Goal: Task Accomplishment & Management: Complete application form

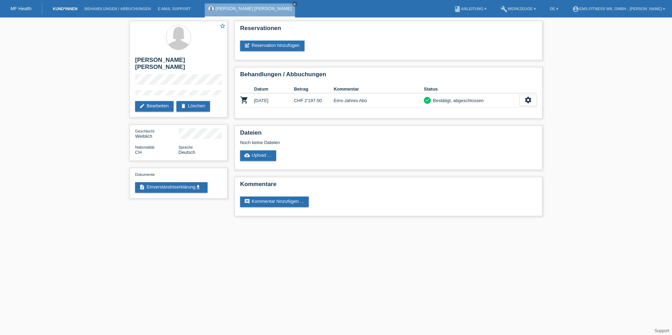
click at [61, 10] on link "Kund*innen" at bounding box center [64, 9] width 31 height 4
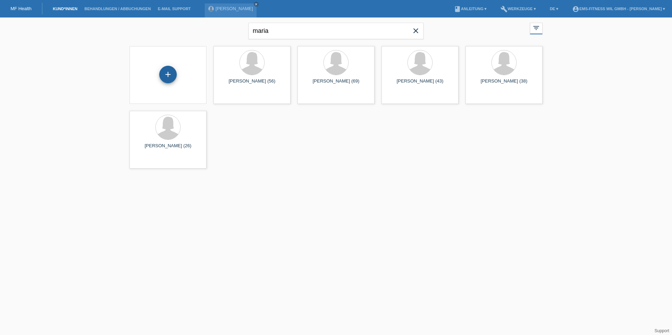
click at [169, 75] on div "+" at bounding box center [167, 74] width 17 height 17
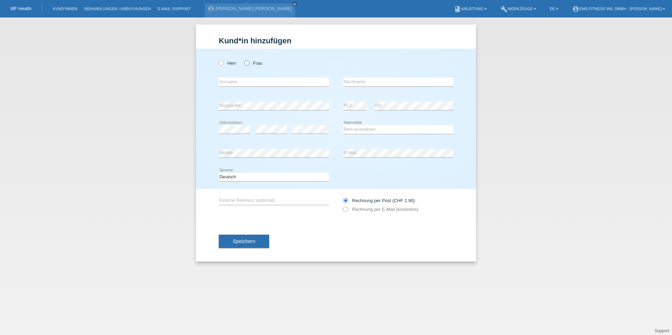
click at [243, 59] on icon at bounding box center [243, 59] width 0 height 0
click at [244, 62] on input "Frau" at bounding box center [246, 63] width 5 height 5
radio input "true"
click at [248, 79] on input "text" at bounding box center [274, 82] width 110 height 9
type input "L"
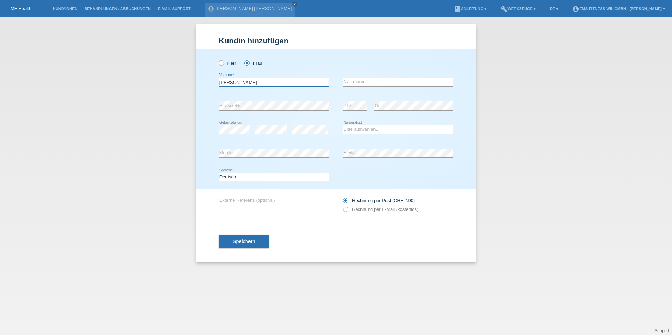
type input "Eigenmann"
click at [368, 81] on input "text" at bounding box center [398, 82] width 110 height 9
type input "Lynn"
click at [262, 100] on div "error Strasse/Nr." at bounding box center [274, 106] width 110 height 24
click at [381, 127] on select "Bitte auswählen... Schweiz Deutschland Liechtenstein Österreich ------------ Af…" at bounding box center [398, 129] width 110 height 8
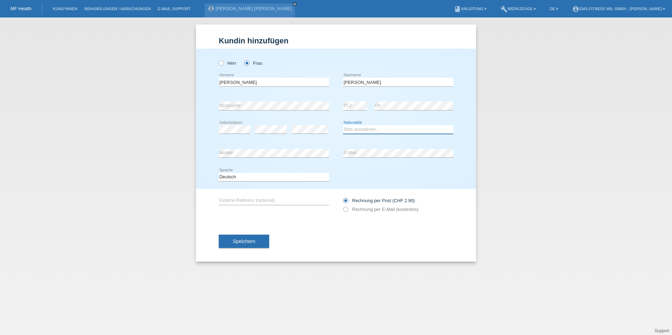
select select "CH"
click at [394, 210] on label "Rechnung per E-Mail (kostenlos)" at bounding box center [380, 209] width 75 height 5
click at [347, 210] on input "Rechnung per E-Mail (kostenlos)" at bounding box center [345, 211] width 5 height 9
radio input "true"
click at [240, 239] on span "Speichern" at bounding box center [244, 242] width 22 height 6
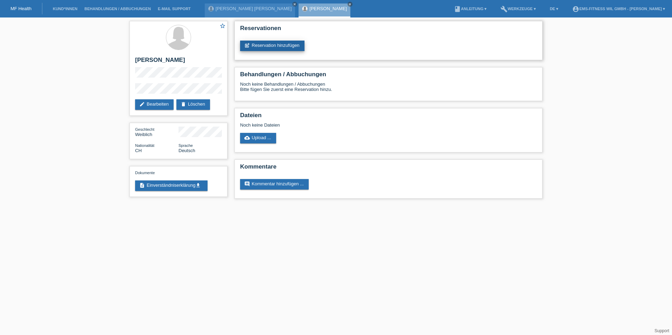
click at [279, 45] on link "post_add Reservation hinzufügen" at bounding box center [272, 46] width 64 height 10
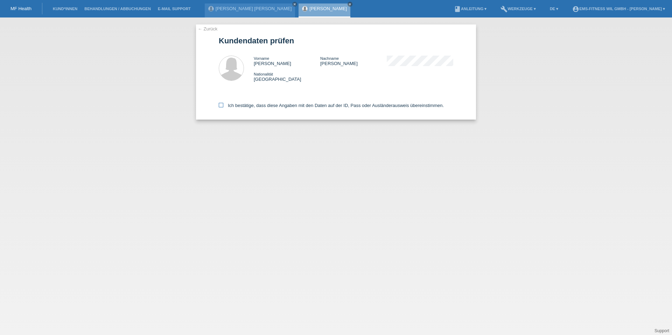
click at [272, 105] on label "Ich bestätige, dass diese Angaben mit den Daten auf der ID, Pass oder Ausländer…" at bounding box center [331, 105] width 225 height 5
click at [223, 105] on input "Ich bestätige, dass diese Angaben mit den Daten auf der ID, Pass oder Ausländer…" at bounding box center [221, 105] width 5 height 5
checkbox input "true"
